Goal: Information Seeking & Learning: Learn about a topic

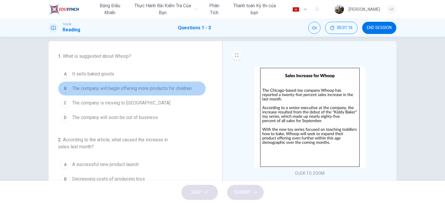
click at [148, 88] on span "The company will begin offering more products for children" at bounding box center [132, 88] width 120 height 7
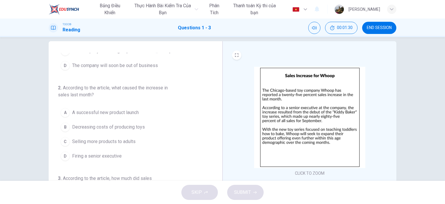
scroll to position [52, 0]
click at [119, 113] on span "A successful new product launch" at bounding box center [105, 112] width 67 height 7
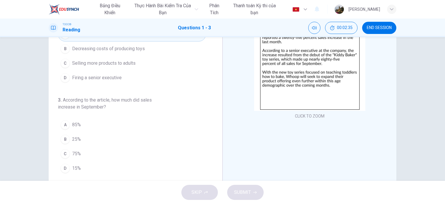
scroll to position [66, 0]
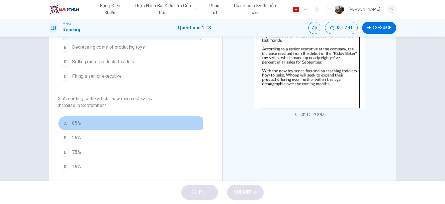
click at [72, 123] on span "85%" at bounding box center [76, 123] width 9 height 7
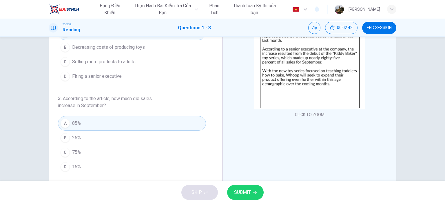
scroll to position [81, 0]
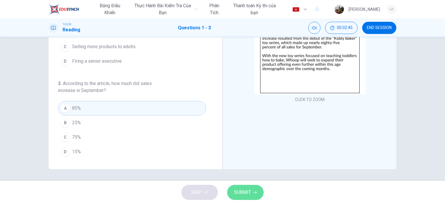
click at [242, 192] on span "SUBMIT" at bounding box center [242, 192] width 17 height 8
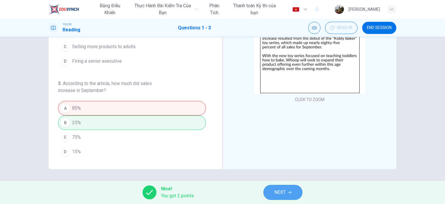
click at [281, 190] on span "NEXT" at bounding box center [280, 192] width 11 height 8
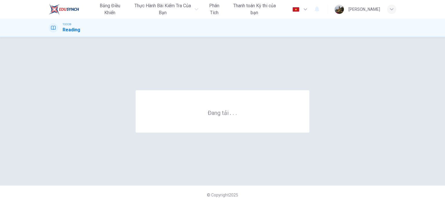
scroll to position [0, 0]
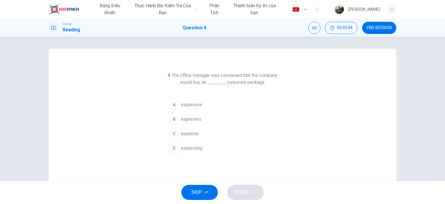
click at [190, 106] on span "expensive" at bounding box center [191, 104] width 21 height 7
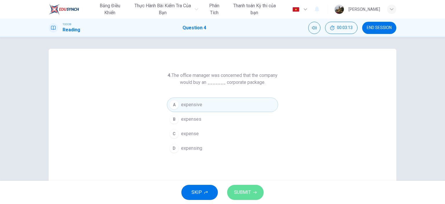
click at [242, 194] on span "SUBMIT" at bounding box center [242, 192] width 17 height 8
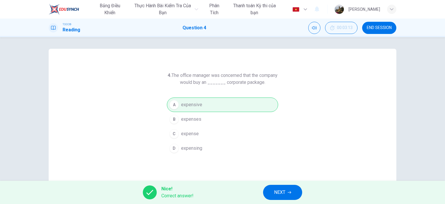
scroll to position [14, 0]
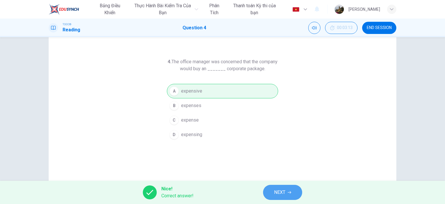
click at [286, 195] on button "NEXT" at bounding box center [282, 192] width 39 height 15
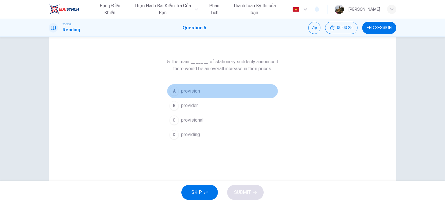
click at [195, 98] on button "A provision" at bounding box center [222, 91] width 111 height 14
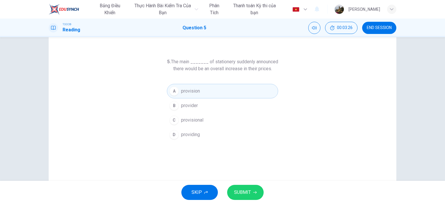
click at [194, 101] on button "B provider" at bounding box center [222, 105] width 111 height 14
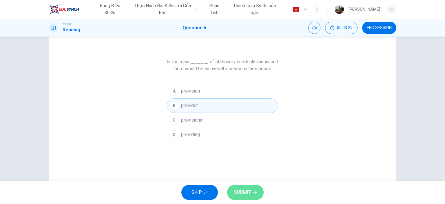
click at [251, 194] on button "SUBMIT" at bounding box center [245, 192] width 37 height 15
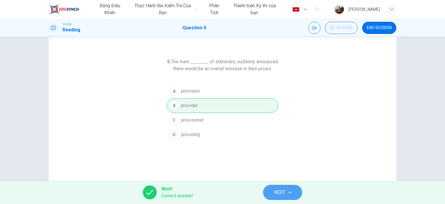
click at [290, 188] on button "NEXT" at bounding box center [282, 192] width 39 height 15
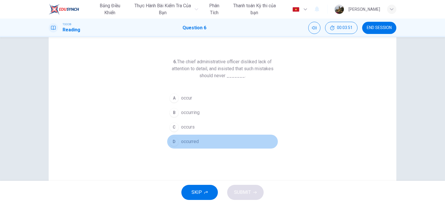
click at [189, 139] on span "occurred" at bounding box center [190, 141] width 18 height 7
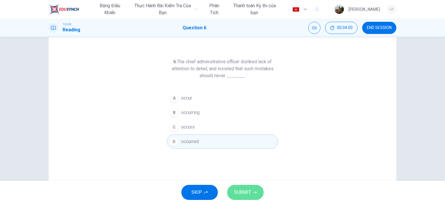
click at [238, 191] on span "SUBMIT" at bounding box center [242, 192] width 17 height 8
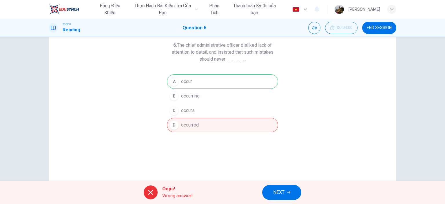
scroll to position [20, 0]
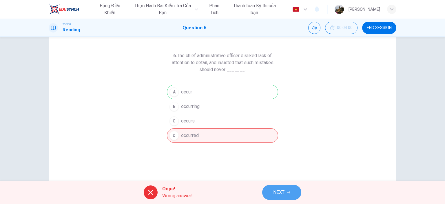
click at [276, 197] on button "NEXT" at bounding box center [281, 192] width 39 height 15
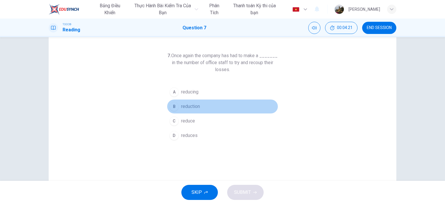
click at [195, 107] on span "reduction" at bounding box center [190, 106] width 19 height 7
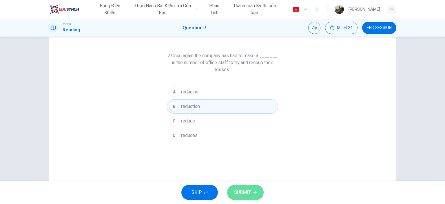
click at [246, 192] on span "SUBMIT" at bounding box center [242, 192] width 17 height 8
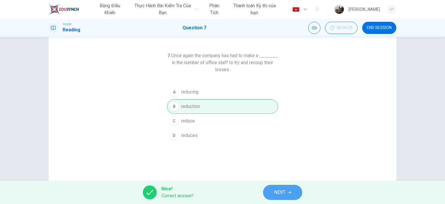
click at [287, 192] on button "NEXT" at bounding box center [282, 192] width 39 height 15
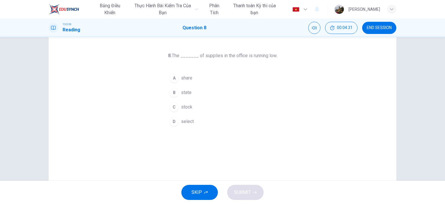
click at [188, 109] on span "stock" at bounding box center [186, 107] width 11 height 7
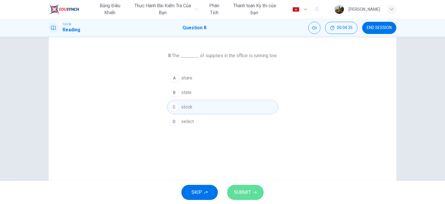
click at [246, 191] on span "SUBMIT" at bounding box center [242, 192] width 17 height 8
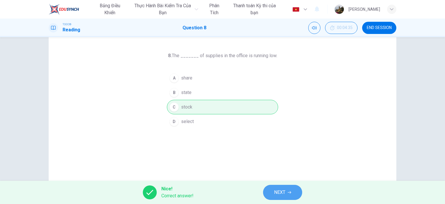
click at [279, 193] on span "NEXT" at bounding box center [279, 192] width 11 height 8
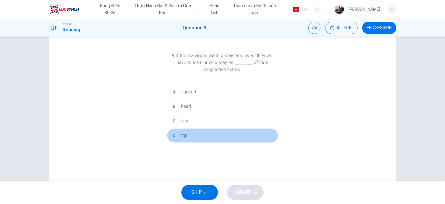
click at [183, 134] on span "top" at bounding box center [184, 135] width 7 height 7
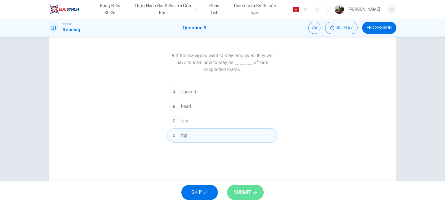
click at [242, 189] on span "SUBMIT" at bounding box center [242, 192] width 17 height 8
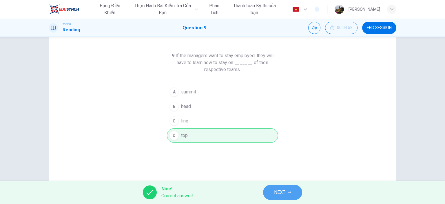
click at [282, 191] on span "NEXT" at bounding box center [279, 192] width 11 height 8
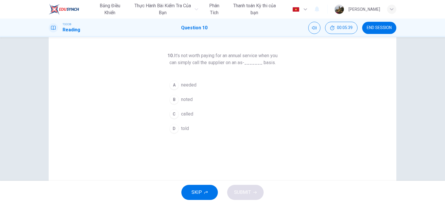
click at [194, 92] on button "A needed" at bounding box center [222, 85] width 111 height 14
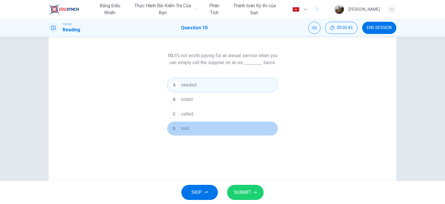
click at [184, 132] on span "told" at bounding box center [185, 128] width 8 height 7
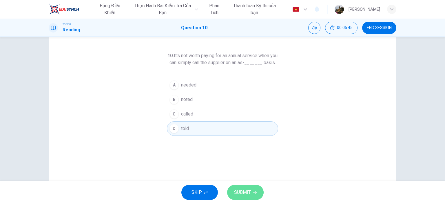
click at [239, 193] on span "SUBMIT" at bounding box center [242, 192] width 17 height 8
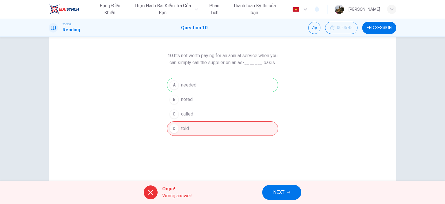
click at [284, 193] on span "NEXT" at bounding box center [278, 192] width 11 height 8
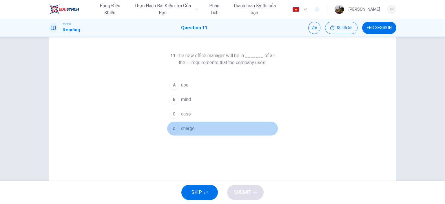
click at [189, 125] on span "charge" at bounding box center [188, 128] width 14 height 7
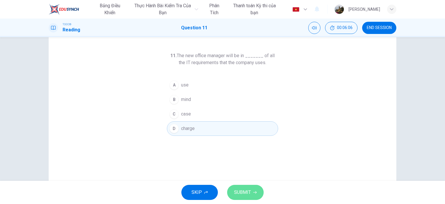
click at [243, 198] on button "SUBMIT" at bounding box center [245, 192] width 37 height 15
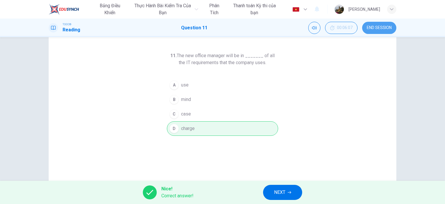
click at [382, 29] on span "END SESSION" at bounding box center [379, 28] width 25 height 5
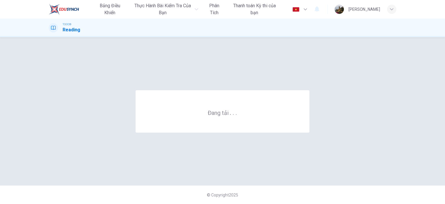
scroll to position [0, 0]
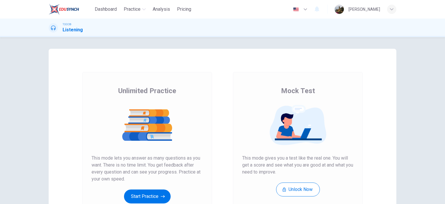
scroll to position [45, 0]
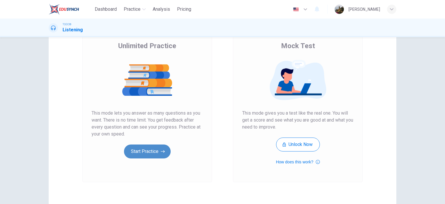
click at [145, 151] on button "Start Practice" at bounding box center [147, 151] width 47 height 14
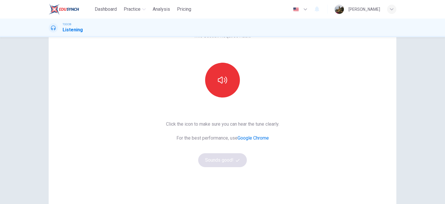
scroll to position [39, 0]
click at [222, 78] on icon "button" at bounding box center [222, 79] width 9 height 9
click at [217, 163] on button "Sounds good!" at bounding box center [222, 160] width 49 height 14
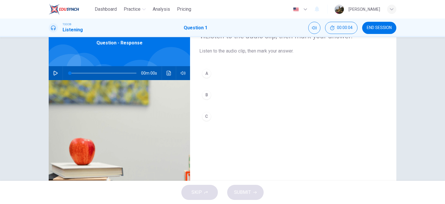
scroll to position [0, 0]
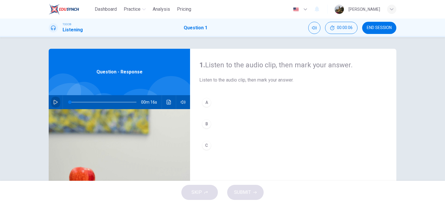
click at [55, 102] on icon "button" at bounding box center [55, 102] width 5 height 5
type input "0"
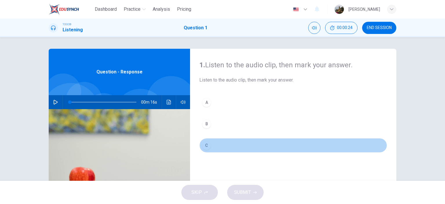
click at [217, 145] on button "C" at bounding box center [294, 145] width 188 height 14
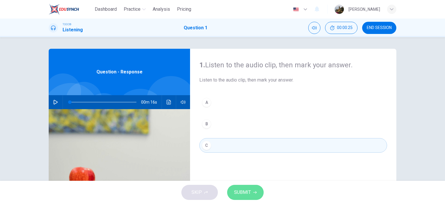
click at [243, 191] on span "SUBMIT" at bounding box center [242, 192] width 17 height 8
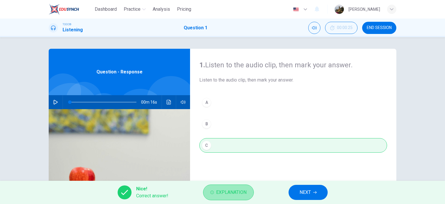
click at [236, 198] on button "Explanation" at bounding box center [228, 192] width 51 height 16
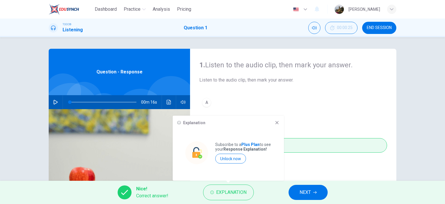
click at [276, 122] on icon at bounding box center [277, 122] width 5 height 5
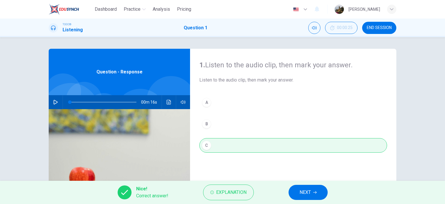
click at [301, 189] on span "NEXT" at bounding box center [305, 192] width 11 height 8
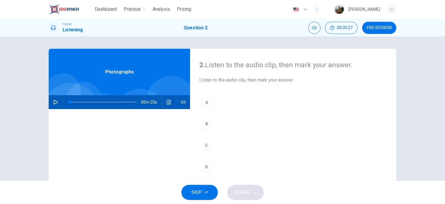
scroll to position [14, 0]
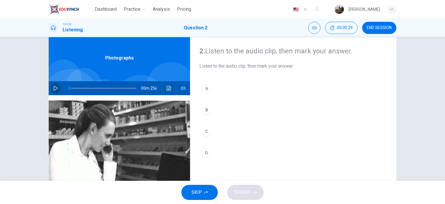
click at [51, 86] on button "button" at bounding box center [55, 88] width 9 height 14
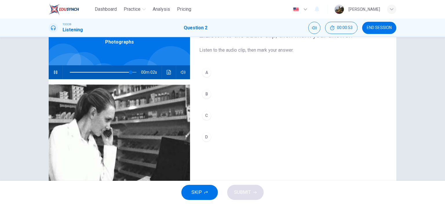
scroll to position [30, 0]
click at [55, 71] on icon "button" at bounding box center [55, 72] width 5 height 5
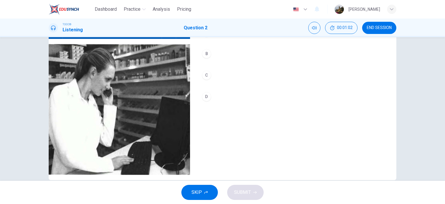
scroll to position [65, 0]
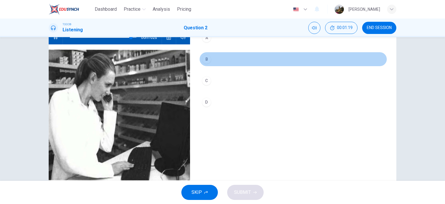
click at [229, 58] on button "B" at bounding box center [294, 59] width 188 height 14
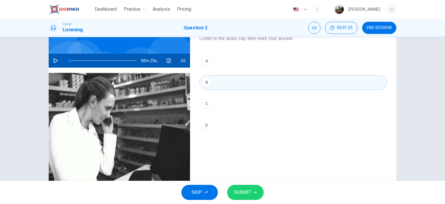
scroll to position [39, 0]
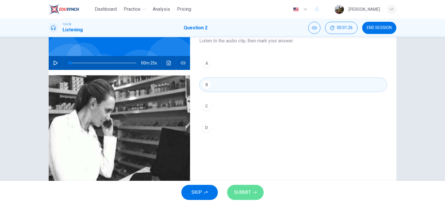
click at [237, 191] on span "SUBMIT" at bounding box center [242, 192] width 17 height 8
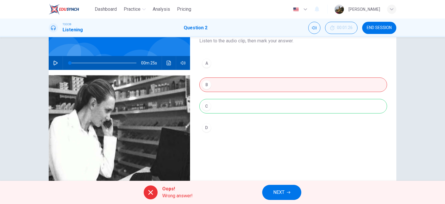
click at [260, 108] on div "A B C D" at bounding box center [294, 101] width 188 height 90
click at [58, 59] on button "button" at bounding box center [55, 63] width 9 height 14
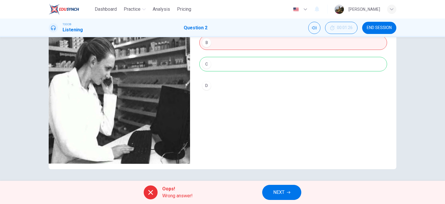
type input "88"
click at [291, 192] on button "NEXT" at bounding box center [281, 192] width 39 height 15
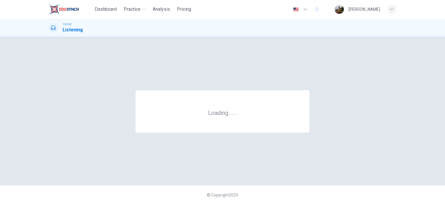
scroll to position [0, 0]
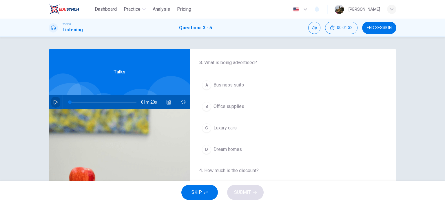
click at [53, 102] on icon "button" at bounding box center [55, 102] width 5 height 5
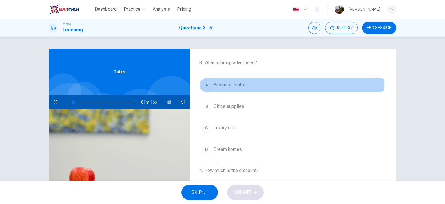
click at [243, 82] on button "A Business suits" at bounding box center [294, 85] width 188 height 14
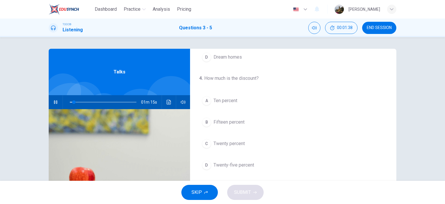
scroll to position [93, 0]
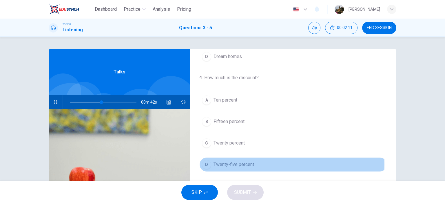
click at [236, 163] on span "Twenty-five percent" at bounding box center [234, 164] width 41 height 7
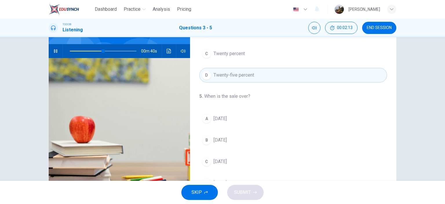
scroll to position [81, 0]
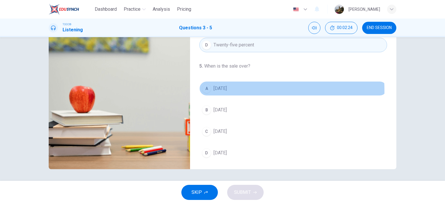
click at [220, 90] on span "Sunday" at bounding box center [220, 88] width 13 height 7
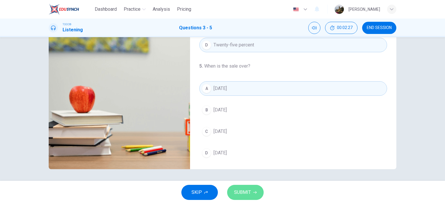
click at [247, 191] on span "SUBMIT" at bounding box center [242, 192] width 17 height 8
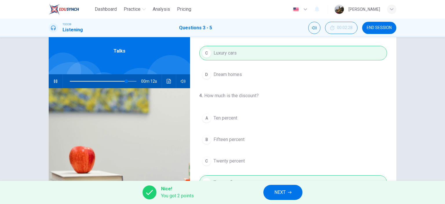
scroll to position [57, 0]
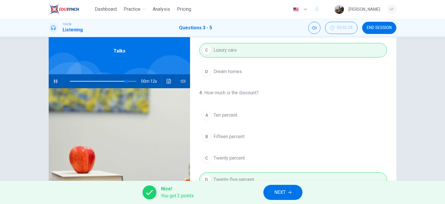
type input "86"
click at [281, 190] on span "NEXT" at bounding box center [280, 192] width 11 height 8
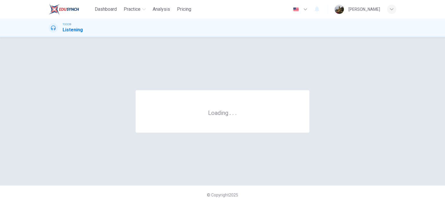
scroll to position [0, 0]
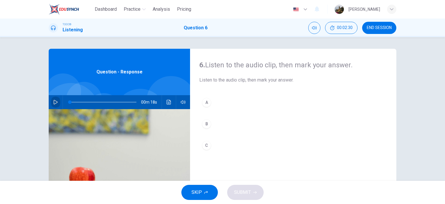
click at [54, 100] on icon "button" at bounding box center [56, 102] width 4 height 5
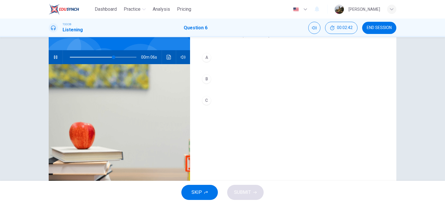
scroll to position [43, 0]
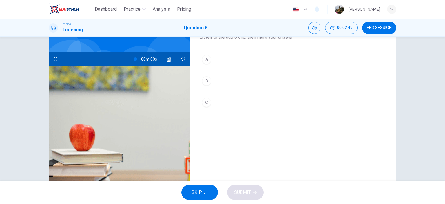
type input "0"
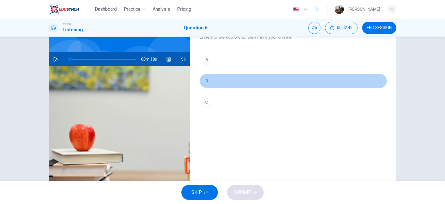
click at [220, 84] on button "B" at bounding box center [294, 81] width 188 height 14
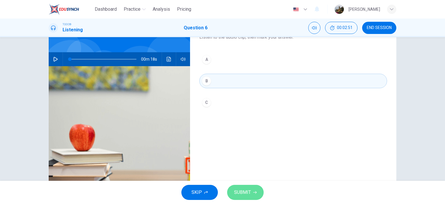
click at [240, 189] on span "SUBMIT" at bounding box center [242, 192] width 17 height 8
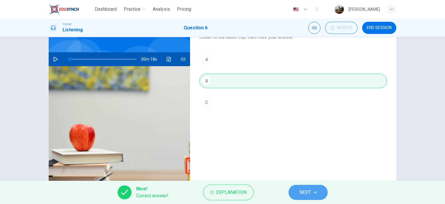
click at [299, 187] on button "NEXT" at bounding box center [308, 192] width 39 height 15
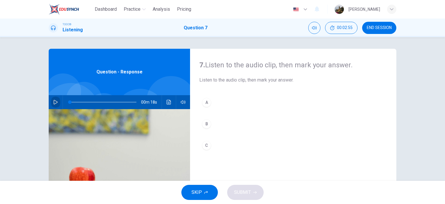
click at [54, 101] on icon "button" at bounding box center [56, 102] width 4 height 5
click at [55, 103] on icon "button" at bounding box center [56, 102] width 4 height 5
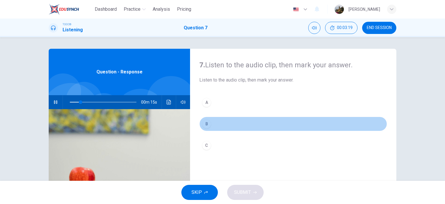
click at [219, 119] on button "B" at bounding box center [294, 124] width 188 height 14
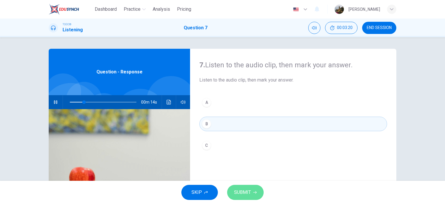
click at [240, 190] on span "SUBMIT" at bounding box center [242, 192] width 17 height 8
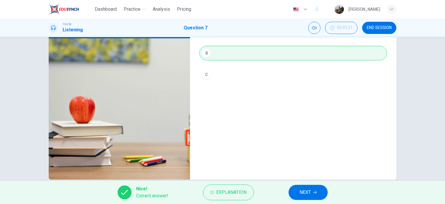
scroll to position [71, 0]
type input "53"
click at [380, 29] on span "END SESSION" at bounding box center [379, 28] width 25 height 5
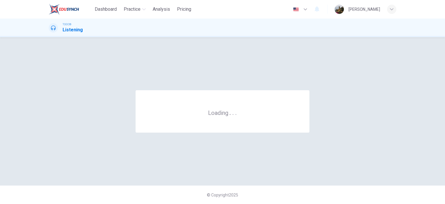
scroll to position [0, 0]
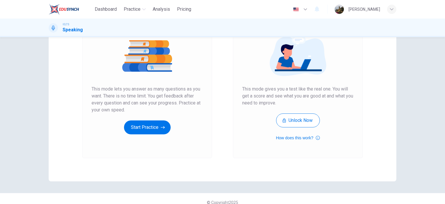
scroll to position [70, 0]
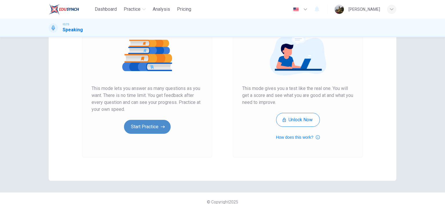
click at [145, 125] on button "Start Practice" at bounding box center [147, 127] width 47 height 14
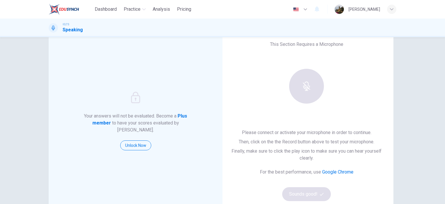
scroll to position [14, 0]
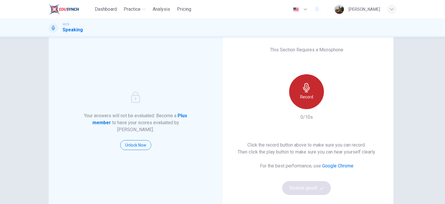
click at [308, 91] on icon "button" at bounding box center [306, 87] width 9 height 9
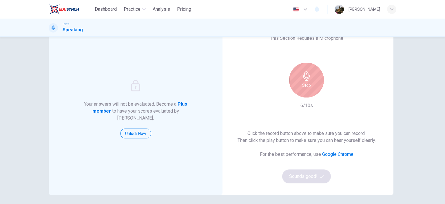
scroll to position [0, 0]
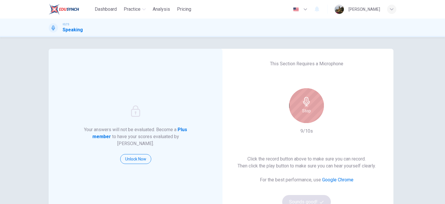
click at [305, 104] on icon "button" at bounding box center [306, 101] width 9 height 9
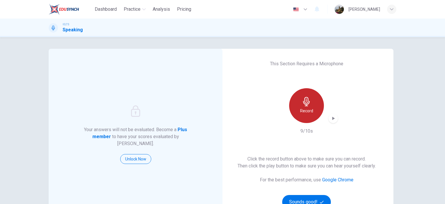
click at [305, 107] on h6 "Record" at bounding box center [306, 110] width 13 height 7
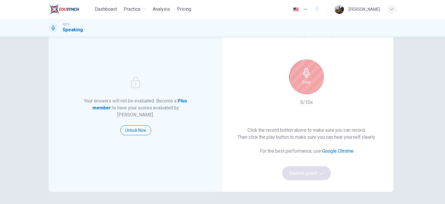
scroll to position [29, 0]
click at [308, 79] on h6 "Stop" at bounding box center [306, 81] width 9 height 7
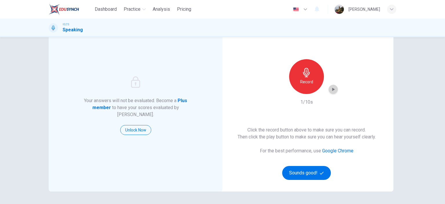
click at [332, 87] on icon "button" at bounding box center [334, 89] width 6 height 6
click at [287, 49] on div "This Section Requires a Microphone Record 1/10s Click the record button above t…" at bounding box center [307, 106] width 174 height 172
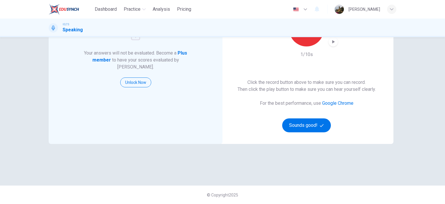
scroll to position [0, 0]
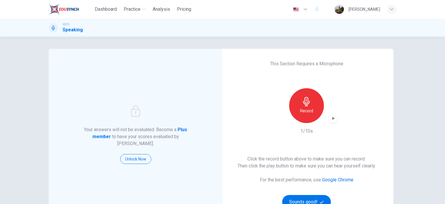
click at [72, 8] on img at bounding box center [64, 9] width 30 height 12
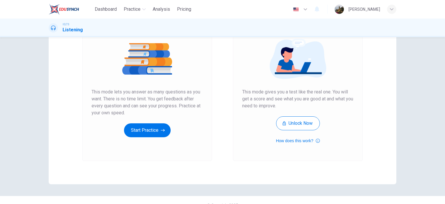
scroll to position [67, 0]
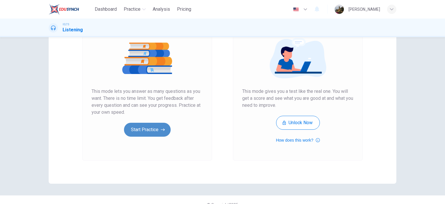
click at [154, 131] on button "Start Practice" at bounding box center [147, 130] width 47 height 14
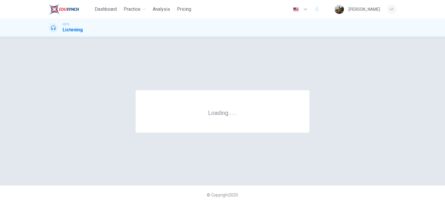
scroll to position [0, 0]
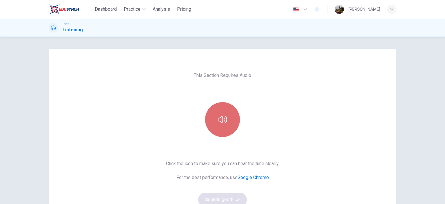
click at [229, 116] on button "button" at bounding box center [222, 119] width 35 height 35
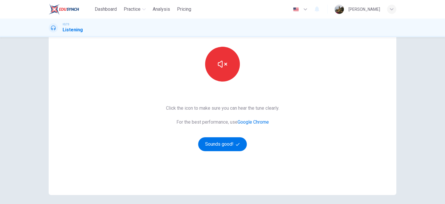
scroll to position [56, 0]
click at [229, 149] on button "Sounds good!" at bounding box center [222, 144] width 49 height 14
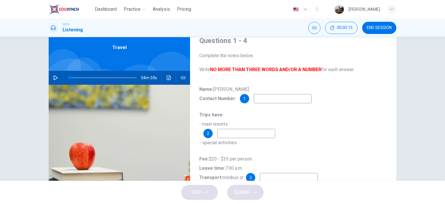
scroll to position [42, 0]
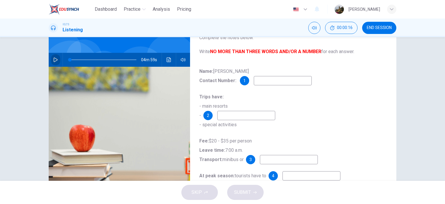
click at [55, 63] on button "button" at bounding box center [55, 60] width 9 height 14
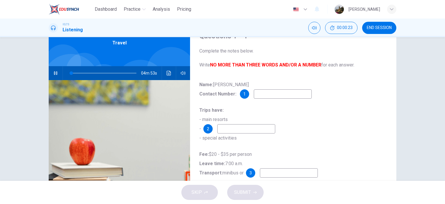
scroll to position [30, 0]
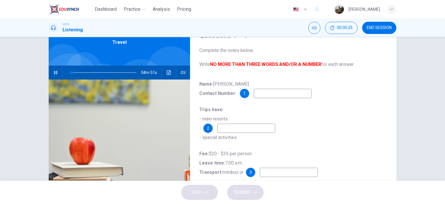
click at [266, 93] on input at bounding box center [283, 93] width 58 height 9
type input "16"
type input "46"
type input "17"
type input "4628"
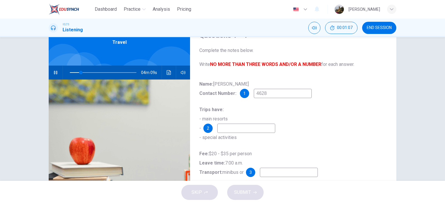
type input "17"
type input "46283"
type input "17"
type input "462830"
type input "18"
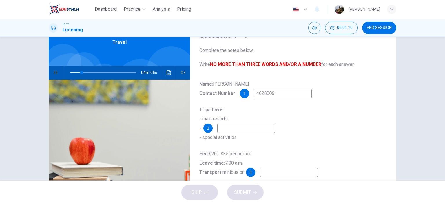
type input "46283095"
type input "19"
type input "46283095"
click at [242, 127] on input at bounding box center [246, 128] width 58 height 9
click at [309, 121] on div "Trips have: - main resorts - 2 - special activities" at bounding box center [294, 123] width 188 height 37
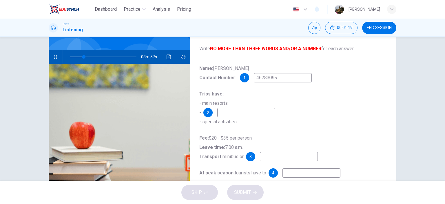
scroll to position [65, 0]
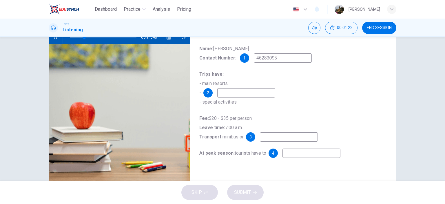
click at [242, 92] on input at bounding box center [246, 92] width 58 height 9
type input "28"
type input "l"
type input "28"
type input "lo"
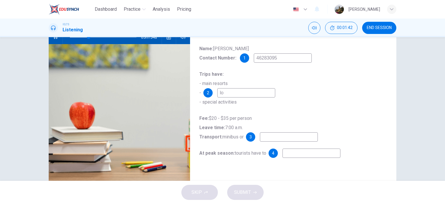
type input "29"
type input "loc"
type input "29"
type input "local"
type input "29"
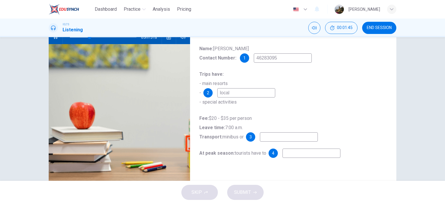
type input "local r"
type input "30"
type input "local re"
type input "30"
type input "local rè"
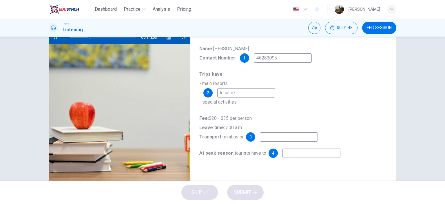
type input "31"
type input "local rè"
click at [280, 139] on input at bounding box center [289, 136] width 58 height 9
click at [248, 93] on input "local rè" at bounding box center [246, 92] width 58 height 9
click at [271, 139] on input at bounding box center [289, 136] width 58 height 9
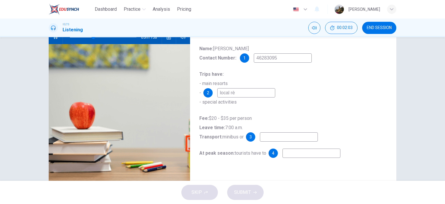
click at [278, 137] on input at bounding box center [289, 136] width 58 height 9
type input "39"
type input "c"
type input "42"
type input "c"
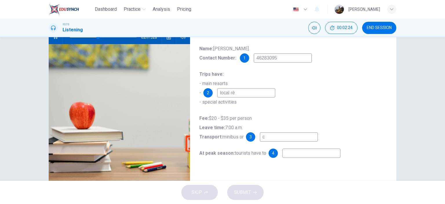
click at [296, 151] on input at bounding box center [312, 152] width 58 height 9
click at [282, 139] on input "c" at bounding box center [289, 136] width 58 height 9
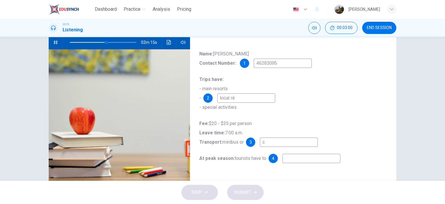
scroll to position [57, 0]
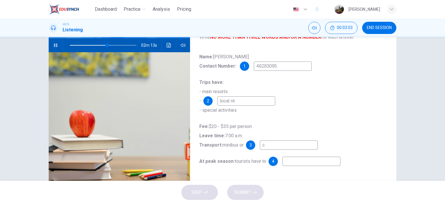
click at [247, 102] on input "local rè" at bounding box center [246, 100] width 58 height 9
type input "56"
type input "local re"
type input "56"
type input "local ref"
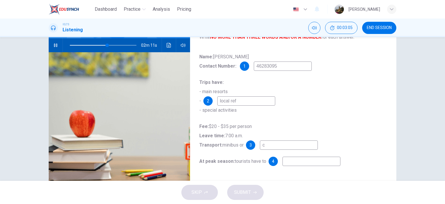
type input "56"
type input "local refr"
type input "57"
type input "local refres"
type input "57"
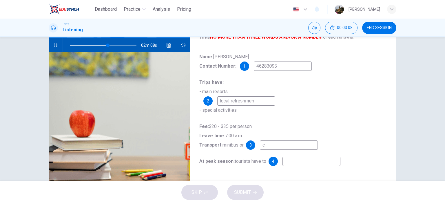
type input "local refreshment"
type input "58"
type input "local refreshment"
click at [315, 117] on div "Name: Ariel Lee Contact Number: 1 46283095 Trips have: - main resorts - 2 local…" at bounding box center [294, 114] width 188 height 125
click at [279, 146] on input "c" at bounding box center [289, 144] width 58 height 9
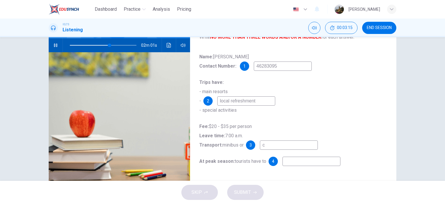
click at [289, 162] on input at bounding box center [312, 161] width 58 height 9
click at [281, 142] on input "c" at bounding box center [289, 144] width 58 height 9
type input "61"
type input "crú"
type input "62"
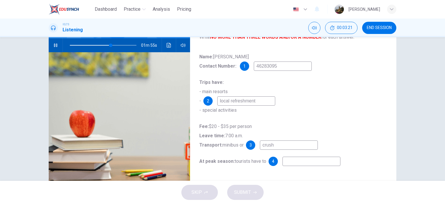
type input "crush"
type input "62"
type input "crush"
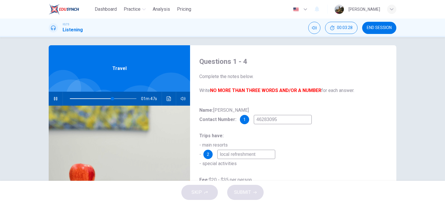
scroll to position [81, 0]
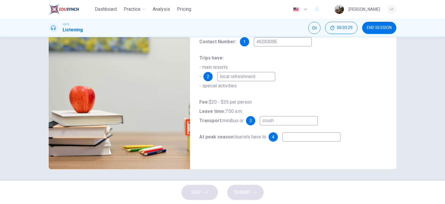
type input "65"
type input "crush"
click at [303, 141] on input at bounding box center [312, 136] width 58 height 9
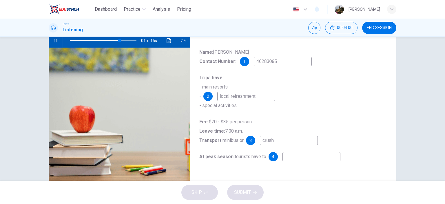
scroll to position [73, 0]
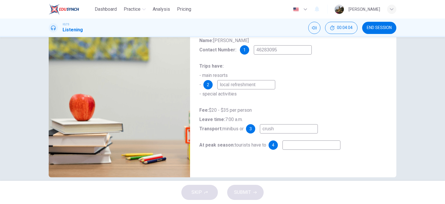
click at [275, 130] on input "crush" at bounding box center [289, 128] width 58 height 9
type input "81"
type input "cr"
type input "82"
type input "coa"
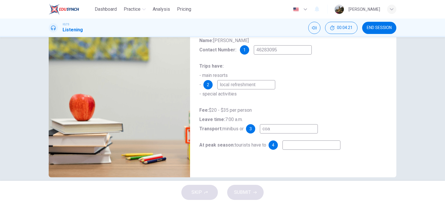
type input "82"
type input "coach"
type input "82"
type input "coach"
click at [340, 90] on div "Trips have: - main resorts - 2 local refreshment - special activities" at bounding box center [294, 79] width 188 height 37
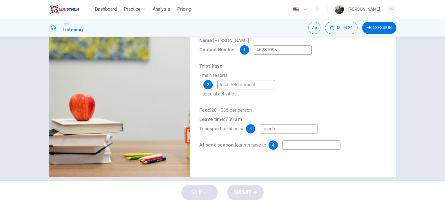
click at [315, 140] on div "Name: Ariel Lee Contact Number: 1 46283095 Trips have: - main resorts - 2 local…" at bounding box center [294, 98] width 188 height 125
click at [299, 150] on input at bounding box center [312, 144] width 58 height 9
click at [336, 88] on div "Trips have: - main resorts - 2 local refreshment - special activities" at bounding box center [294, 79] width 188 height 37
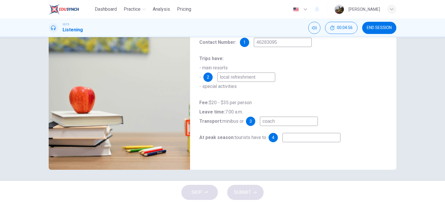
scroll to position [81, 0]
click at [289, 141] on input at bounding box center [312, 137] width 58 height 9
type input "0"
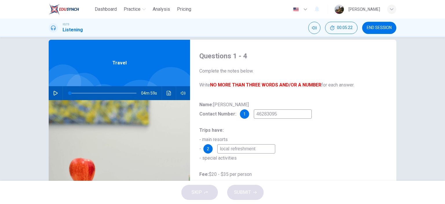
scroll to position [81, 0]
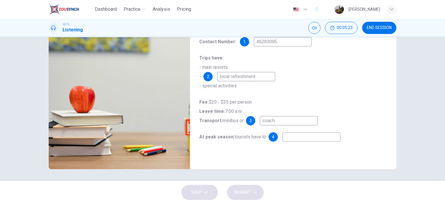
click at [287, 135] on input at bounding box center [312, 136] width 58 height 9
type input "pay"
click at [278, 161] on div "Questions 1 - 4 Complete the notes below. Write NO MORE THAN THREE WORDS AND/OR…" at bounding box center [293, 69] width 206 height 202
click at [300, 140] on input "pay" at bounding box center [312, 136] width 58 height 9
click at [247, 196] on span "SUBMIT" at bounding box center [242, 192] width 17 height 8
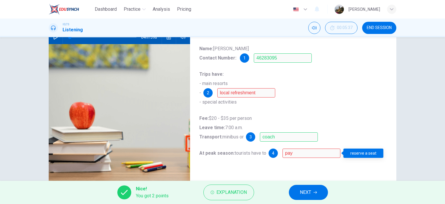
scroll to position [66, 0]
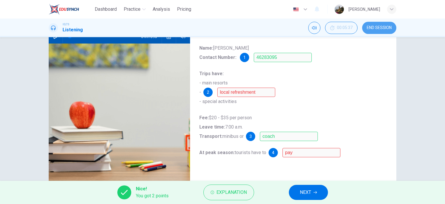
click at [375, 27] on span "END SESSION" at bounding box center [379, 28] width 25 height 5
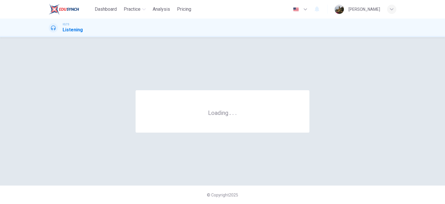
scroll to position [0, 0]
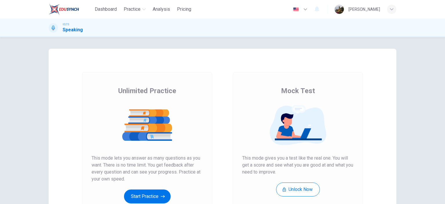
scroll to position [28, 0]
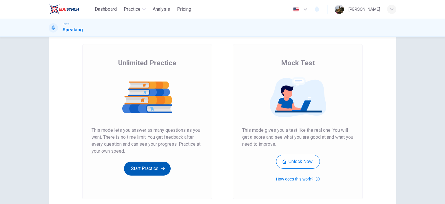
click at [136, 168] on button "Start Practice" at bounding box center [147, 169] width 47 height 14
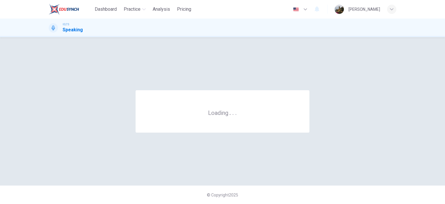
scroll to position [0, 0]
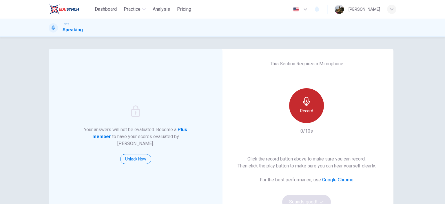
click at [308, 102] on icon "button" at bounding box center [306, 101] width 7 height 9
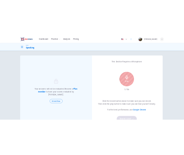
scroll to position [34, 0]
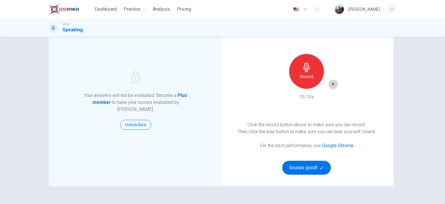
click at [333, 83] on icon "button" at bounding box center [334, 84] width 6 height 6
click at [278, 17] on div "Dashboard Practice Analysis Pricing English en ​ [PERSON_NAME]" at bounding box center [223, 9] width 348 height 19
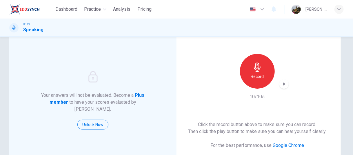
click at [240, 16] on div "Dashboard Practice Analysis Pricing English en ​ [PERSON_NAME]" at bounding box center [176, 9] width 335 height 19
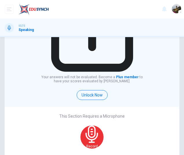
scroll to position [86, 0]
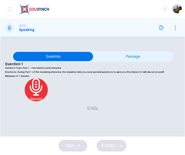
scroll to position [35, 0]
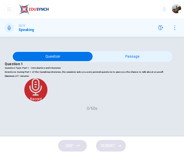
click at [42, 101] on h6 "Record" at bounding box center [36, 99] width 12 height 5
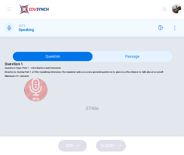
click at [39, 101] on h6 "Stop" at bounding box center [35, 99] width 7 height 5
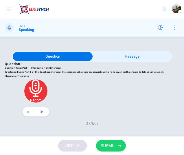
click at [112, 148] on span "SUBMIT" at bounding box center [108, 145] width 15 height 7
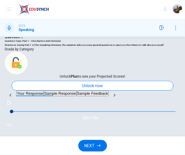
scroll to position [115, 0]
click at [77, 91] on button "Sample Response" at bounding box center [60, 94] width 33 height 6
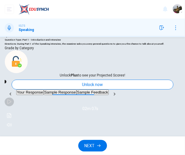
click at [11, 104] on icon "button" at bounding box center [9, 101] width 4 height 5
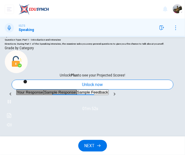
click at [109, 90] on button "Sample Feedback" at bounding box center [93, 93] width 32 height 6
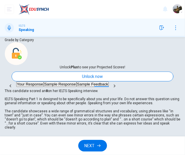
scroll to position [1, 0]
click at [35, 81] on button "Your Response" at bounding box center [30, 84] width 28 height 6
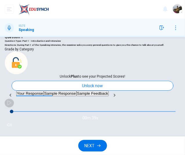
click at [11, 105] on icon "button" at bounding box center [9, 103] width 4 height 5
type input "29"
type input "0"
type input "30"
type input "0"
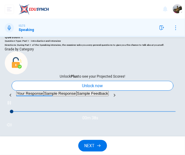
type input "30"
type input "2"
click at [77, 91] on button "Sample Response" at bounding box center [60, 94] width 33 height 6
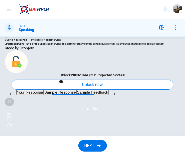
click at [12, 104] on icon "button" at bounding box center [9, 101] width 5 height 5
type input "32"
click at [43, 90] on button "Your Response" at bounding box center [30, 93] width 28 height 6
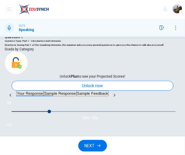
scroll to position [0, 0]
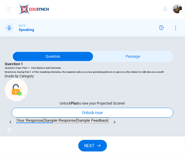
type input "36"
click at [124, 55] on input "checkbox" at bounding box center [53, 56] width 243 height 9
checkbox input "true"
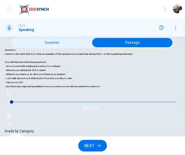
scroll to position [16, 0]
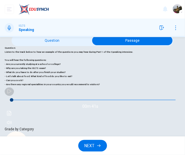
click at [11, 94] on icon "button" at bounding box center [9, 91] width 4 height 5
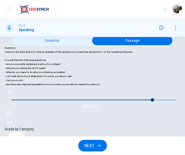
type input "88"
click at [90, 143] on span "NEXT" at bounding box center [90, 145] width 10 height 7
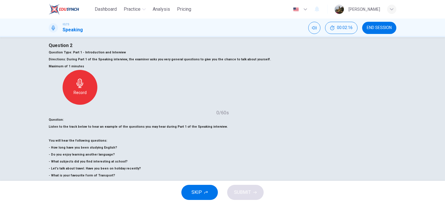
scroll to position [6, 0]
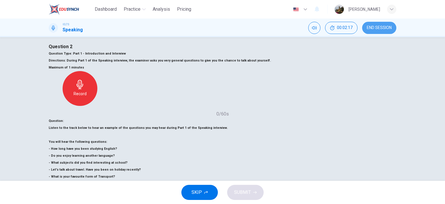
click at [365, 24] on button "END SESSION" at bounding box center [379, 28] width 34 height 12
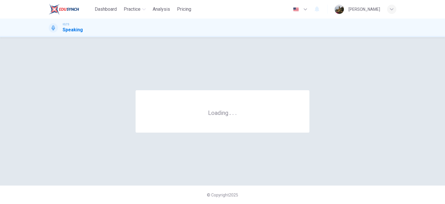
scroll to position [0, 0]
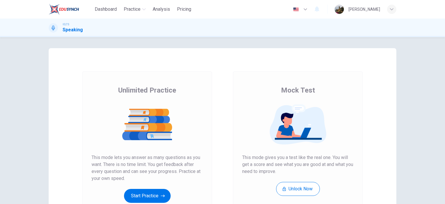
scroll to position [77, 0]
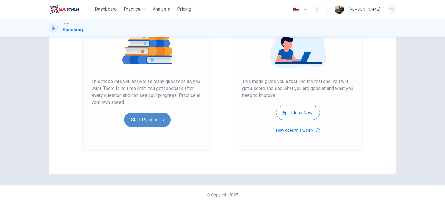
click at [148, 118] on button "Start Practice" at bounding box center [147, 120] width 47 height 14
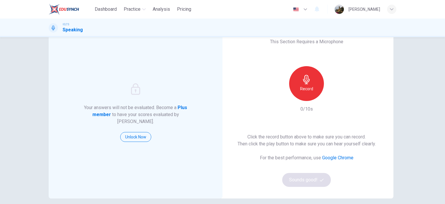
scroll to position [23, 0]
click at [309, 91] on h6 "Record" at bounding box center [306, 88] width 13 height 7
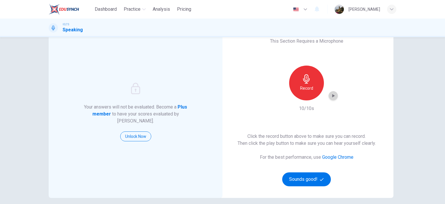
click at [332, 97] on icon "button" at bounding box center [334, 96] width 6 height 6
click at [303, 179] on button "Sounds good!" at bounding box center [306, 179] width 49 height 14
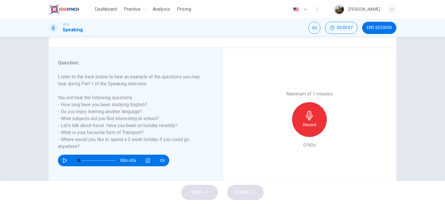
scroll to position [60, 0]
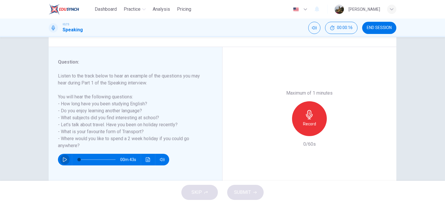
click at [63, 161] on icon "button" at bounding box center [65, 159] width 4 height 5
type input "14"
click at [318, 117] on div "Record" at bounding box center [309, 118] width 35 height 35
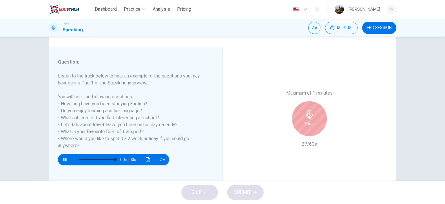
type input "0"
click at [318, 117] on div "Stop" at bounding box center [309, 118] width 35 height 35
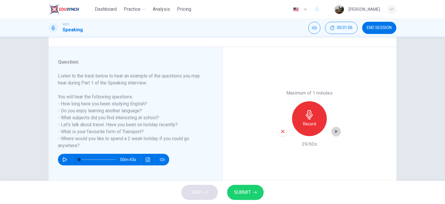
click at [336, 134] on icon "button" at bounding box center [336, 131] width 6 height 6
click at [382, 28] on span "END SESSION" at bounding box center [379, 28] width 25 height 5
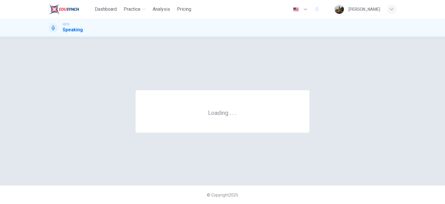
scroll to position [0, 0]
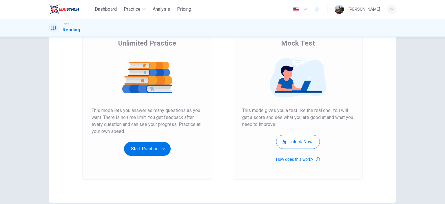
scroll to position [48, 0]
click at [150, 149] on button "Start Practice" at bounding box center [147, 149] width 47 height 14
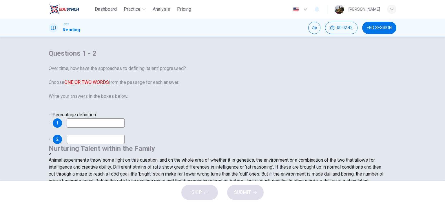
scroll to position [193, 0]
drag, startPoint x: 255, startPoint y: 114, endPoint x: 285, endPoint y: 115, distance: 30.8
click at [285, 122] on span "The IQ test has been eclipsed in turn. Most people studying intelligence and cr…" at bounding box center [217, 135] width 337 height 26
click at [289, 122] on span "The IQ test has been eclipsed in turn. Most people studying intelligence and cr…" at bounding box center [217, 135] width 337 height 26
drag, startPoint x: 289, startPoint y: 115, endPoint x: 256, endPoint y: 115, distance: 32.5
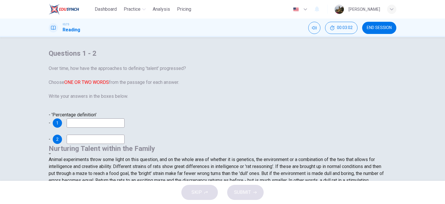
click at [256, 122] on span "The IQ test has been eclipsed in turn. Most people studying intelligence and cr…" at bounding box center [217, 135] width 337 height 26
click at [113, 128] on input at bounding box center [96, 122] width 58 height 9
type input "Mental dysfunction"
click at [155, 128] on div "- 'Percentage definition' - 1 Mental dysfunction" at bounding box center [223, 119] width 348 height 16
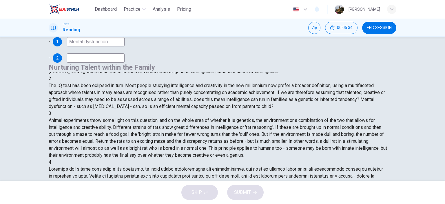
scroll to position [151, 0]
drag, startPoint x: 311, startPoint y: 118, endPoint x: 298, endPoint y: 118, distance: 13.1
click at [298, 118] on span "Animal experiments throw some light on this question, and on the whole area of …" at bounding box center [218, 137] width 339 height 40
click at [100, 63] on input at bounding box center [96, 57] width 58 height 9
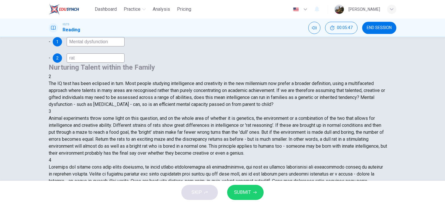
scroll to position [152, 0]
click at [108, 63] on input "rat" at bounding box center [96, 57] width 58 height 9
type input "rat reasoning"
click at [103, 63] on div "Questions 1 - 2 Over time, how have the approaches to defining 'talent' progres…" at bounding box center [223, 15] width 348 height 95
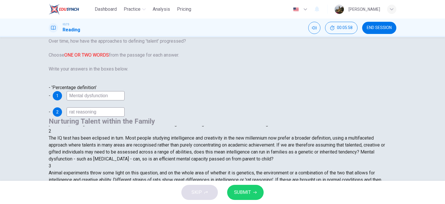
scroll to position [23, 0]
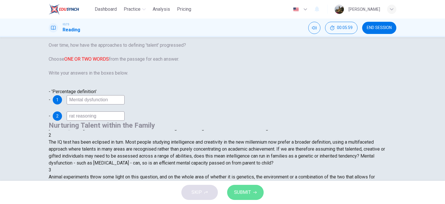
click at [256, 193] on icon "button" at bounding box center [254, 192] width 3 height 3
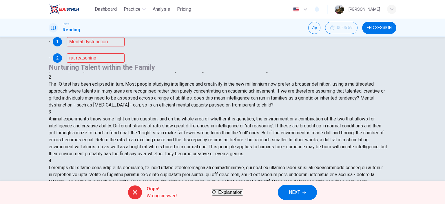
scroll to position [71, 0]
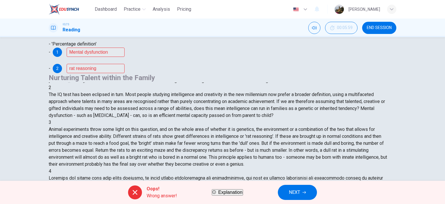
click at [153, 73] on div "Questions 1 - 2 Over time, how have the approaches to defining 'talent' progres…" at bounding box center [223, 25] width 348 height 95
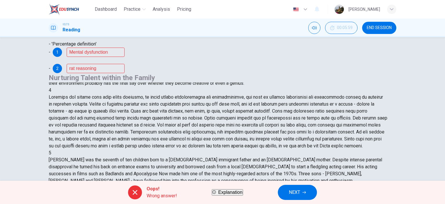
scroll to position [234, 0]
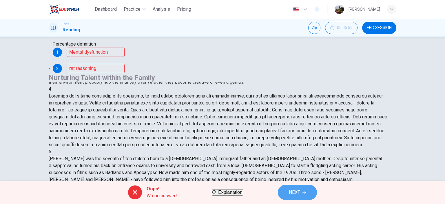
click at [300, 195] on span "NEXT" at bounding box center [294, 192] width 11 height 8
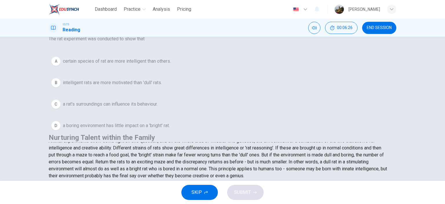
scroll to position [201, 0]
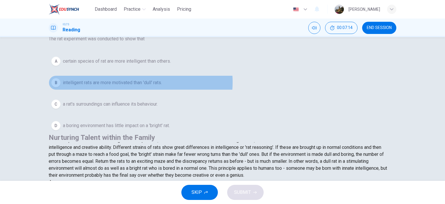
click at [148, 86] on span "intelligent rats are more motivated than 'dull' rats." at bounding box center [112, 82] width 99 height 7
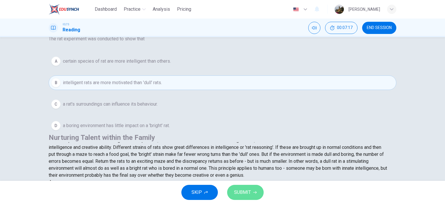
click at [249, 191] on span "SUBMIT" at bounding box center [242, 192] width 17 height 8
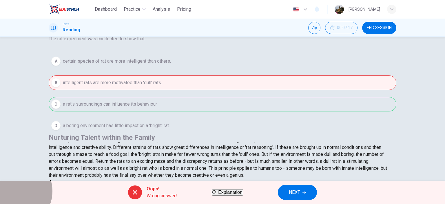
click at [218, 195] on span "Explanation" at bounding box center [230, 192] width 24 height 5
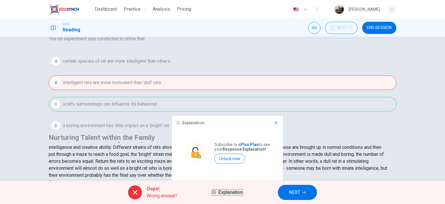
click at [277, 124] on icon at bounding box center [276, 122] width 5 height 5
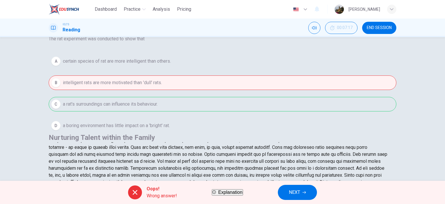
scroll to position [257, 0]
click at [196, 93] on div "A certain species of rat are more intelligent than others. B intelligent rats a…" at bounding box center [223, 93] width 348 height 79
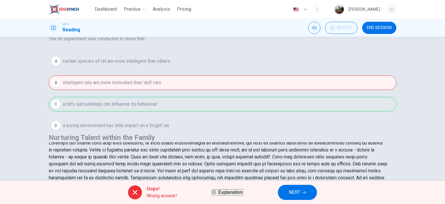
scroll to position [238, 0]
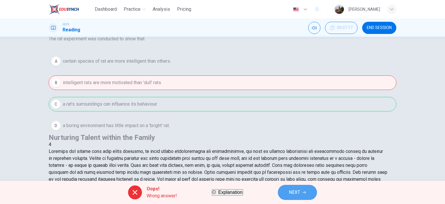
click at [300, 190] on span "NEXT" at bounding box center [294, 192] width 11 height 8
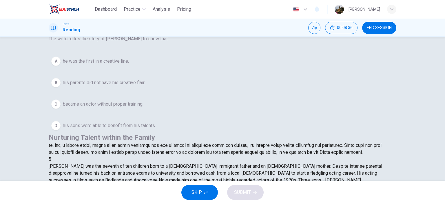
scroll to position [437, 0]
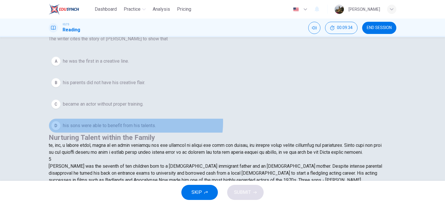
click at [144, 129] on span "his sons were able to benefit from his talents." at bounding box center [109, 125] width 93 height 7
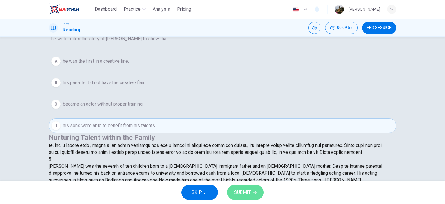
click at [243, 188] on span "SUBMIT" at bounding box center [242, 192] width 17 height 8
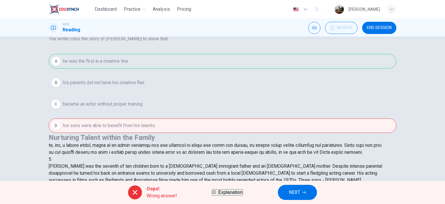
scroll to position [396, 0]
click at [290, 101] on span at bounding box center [218, 128] width 339 height 54
click at [311, 101] on span at bounding box center [218, 128] width 339 height 54
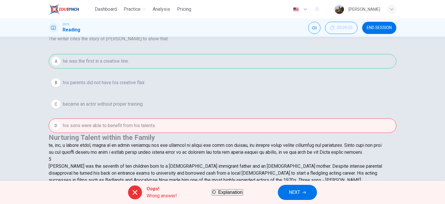
click at [311, 101] on span at bounding box center [218, 128] width 339 height 54
click at [380, 27] on span "END SESSION" at bounding box center [379, 28] width 25 height 5
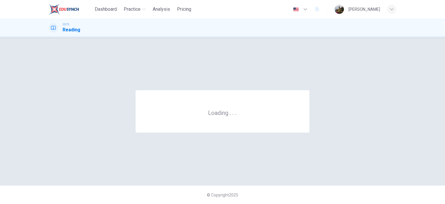
scroll to position [0, 0]
